Goal: Task Accomplishment & Management: Use online tool/utility

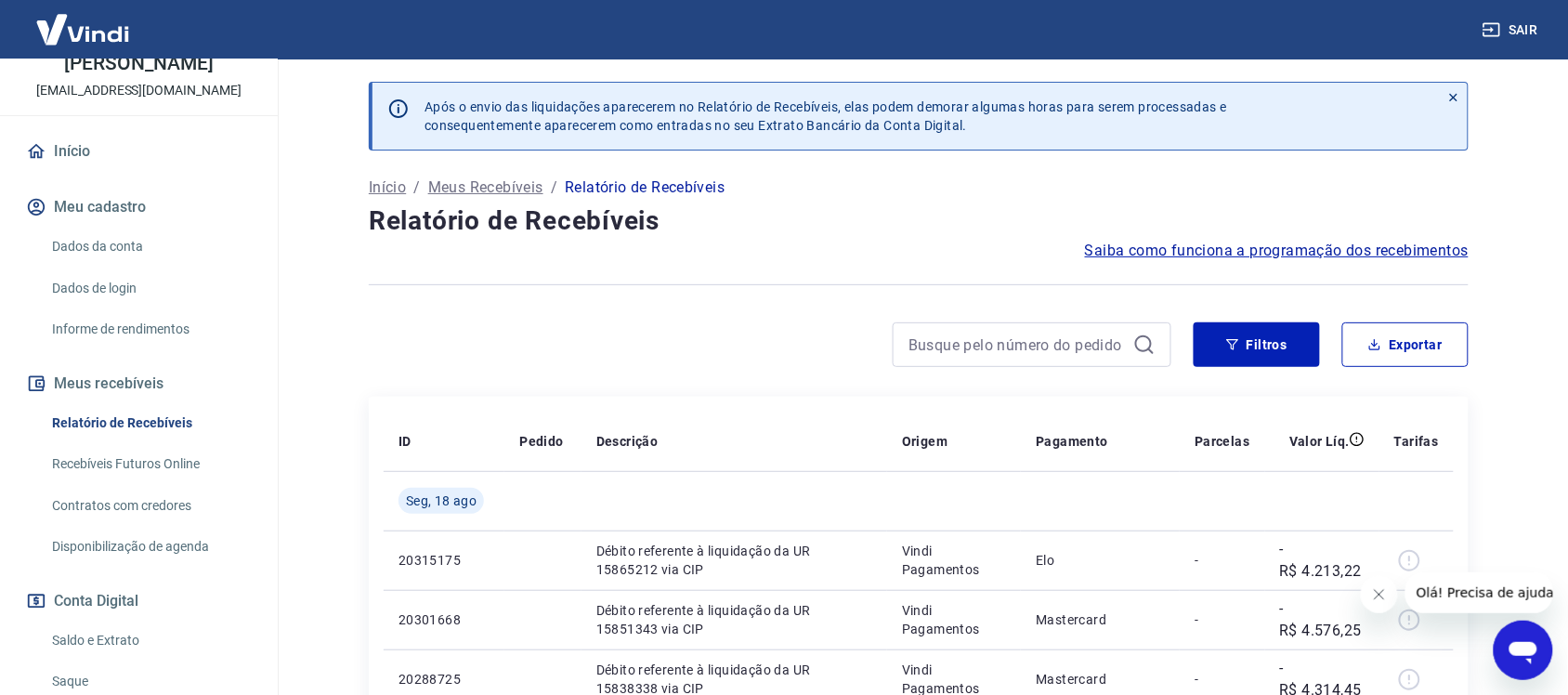
scroll to position [272, 0]
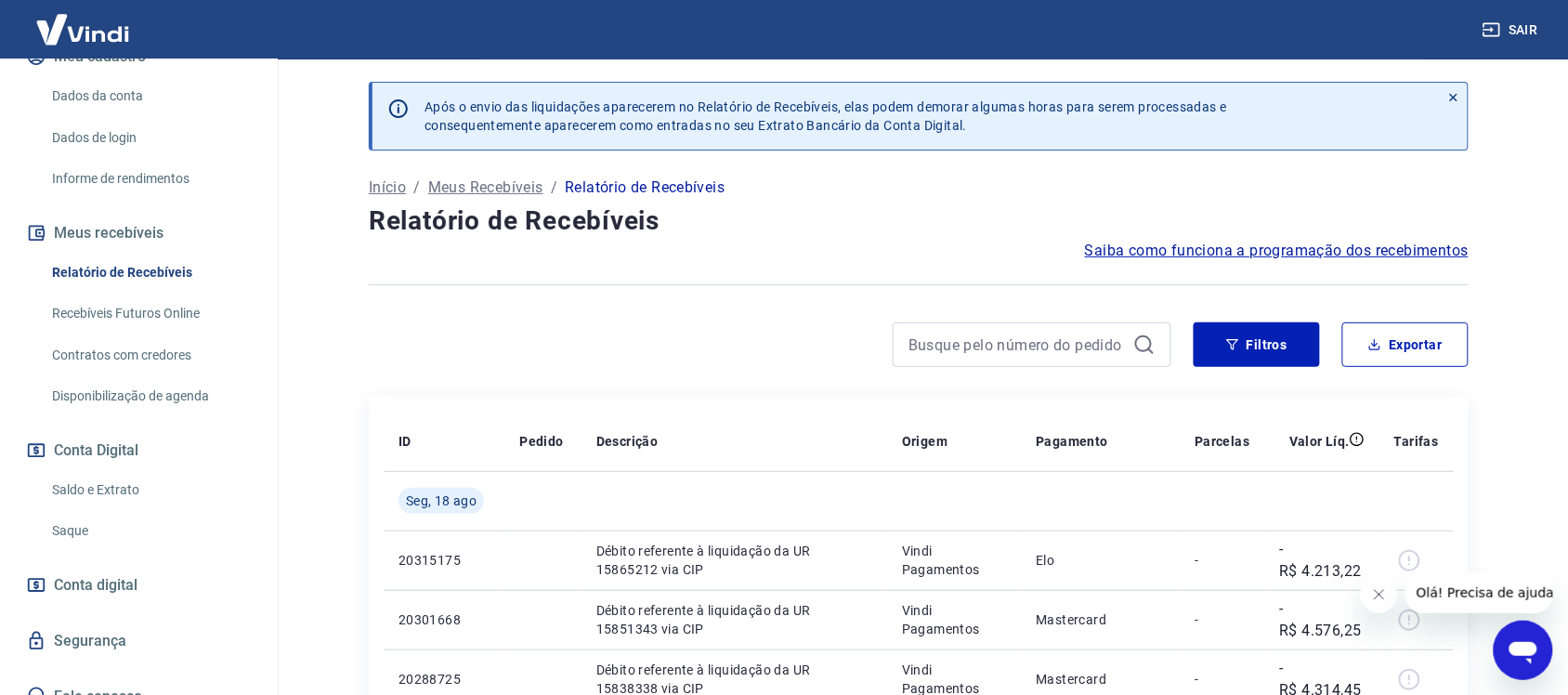
click at [82, 513] on link "Saque" at bounding box center [150, 530] width 211 height 39
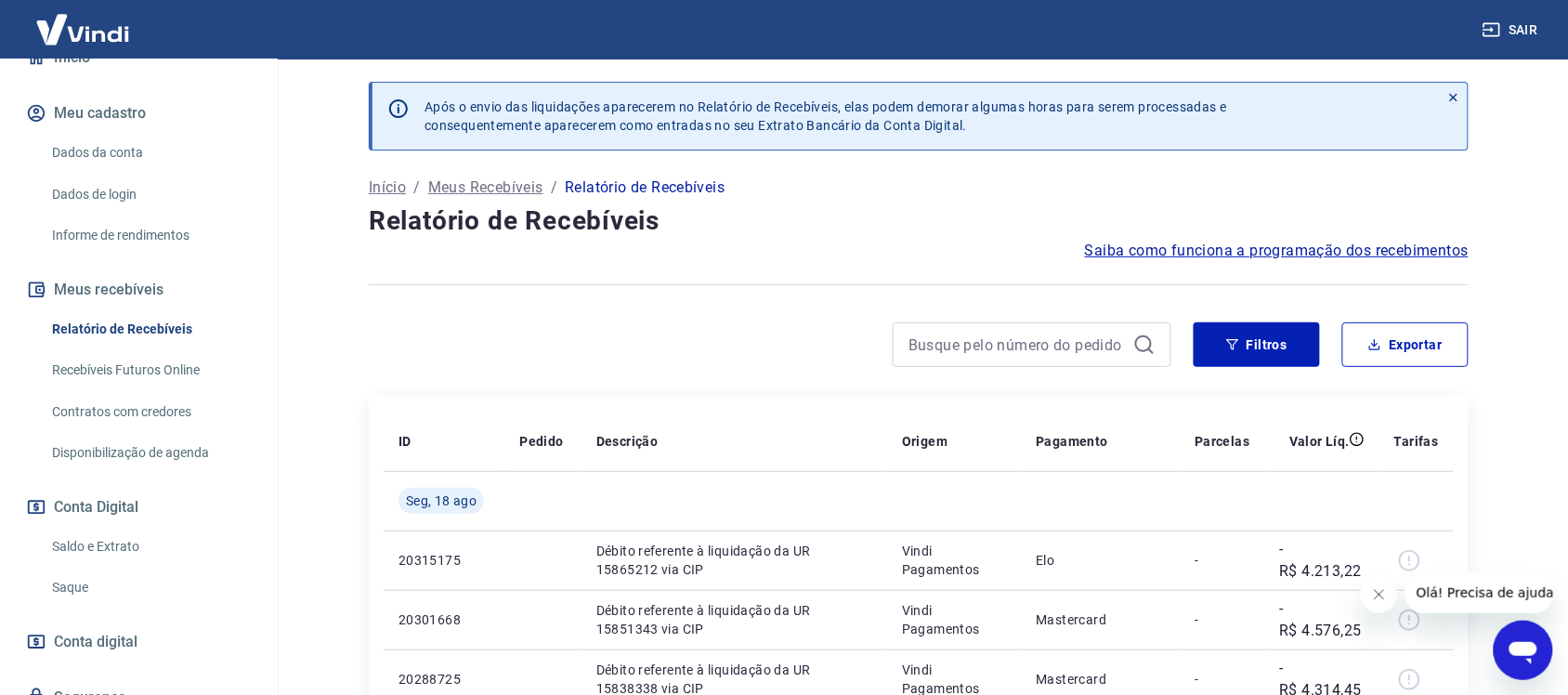
scroll to position [232, 0]
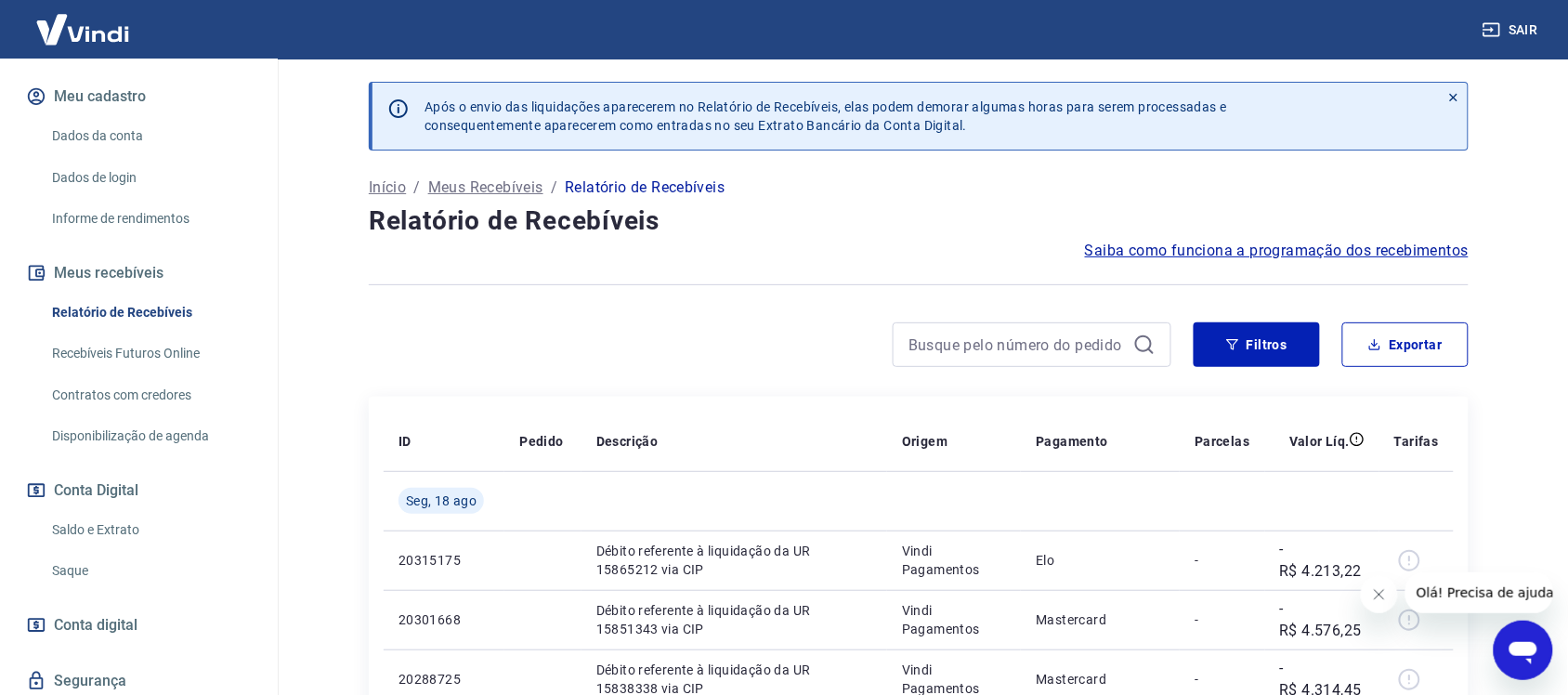
click at [67, 552] on link "Saque" at bounding box center [150, 571] width 211 height 39
